Goal: Navigation & Orientation: Find specific page/section

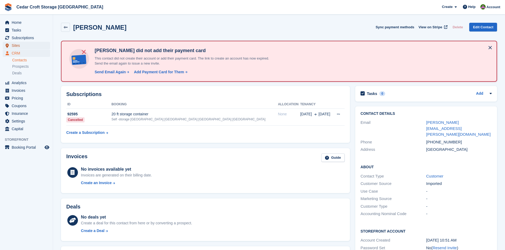
click at [17, 46] on span "Sites" at bounding box center [28, 45] width 32 height 7
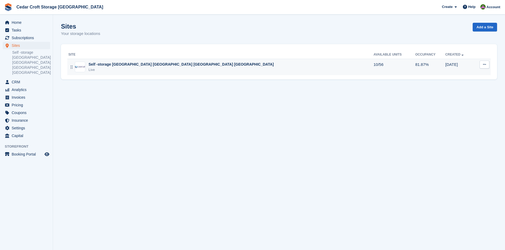
click at [105, 67] on div "Self -storage [GEOGRAPHIC_DATA] [GEOGRAPHIC_DATA] [GEOGRAPHIC_DATA] [GEOGRAPHIC…" at bounding box center [180, 65] width 185 height 6
